Goal: Information Seeking & Learning: Learn about a topic

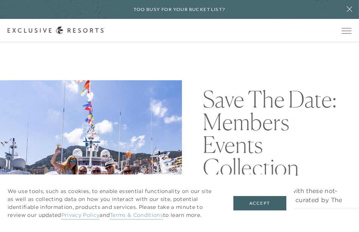
scroll to position [11, 0]
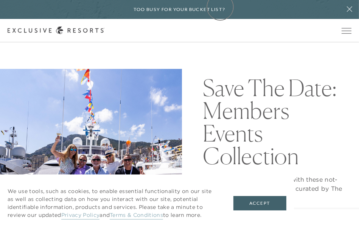
click at [220, 7] on h6 "Too busy for your bucket list?" at bounding box center [180, 9] width 92 height 7
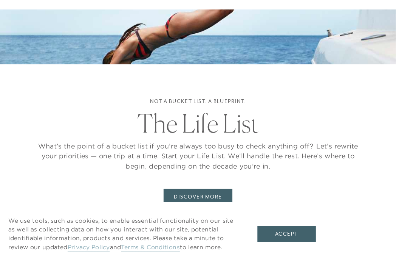
scroll to position [861, 0]
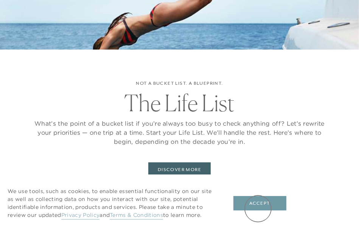
click at [258, 208] on button "Accept" at bounding box center [259, 203] width 53 height 14
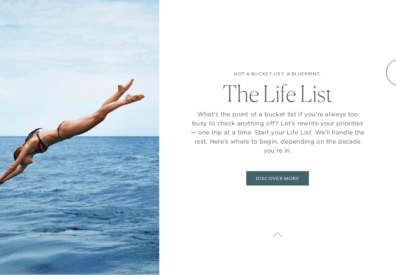
scroll to position [958, 0]
click at [287, 185] on link "DISCOVER MORE" at bounding box center [278, 178] width 62 height 14
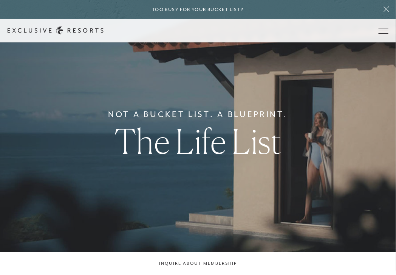
scroll to position [5, 0]
click at [359, 101] on div "Not a bucket list. A blueprint. The Life List" at bounding box center [198, 132] width 396 height 275
click at [359, 116] on div "Not a bucket list. A blueprint. The Life List" at bounding box center [198, 132] width 396 height 275
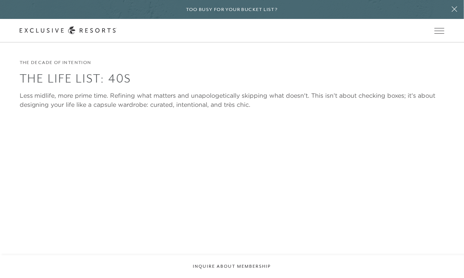
scroll to position [1124, 0]
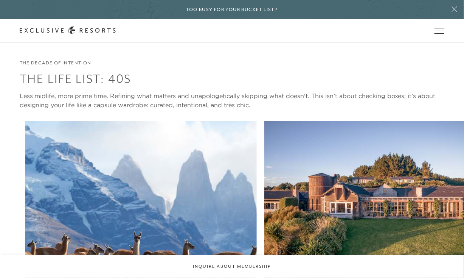
click at [227, 103] on div "The Decade of Intention The Life List: 40s Less midlife, more prime time. Refin…" at bounding box center [242, 197] width 444 height 276
